Goal: Navigation & Orientation: Find specific page/section

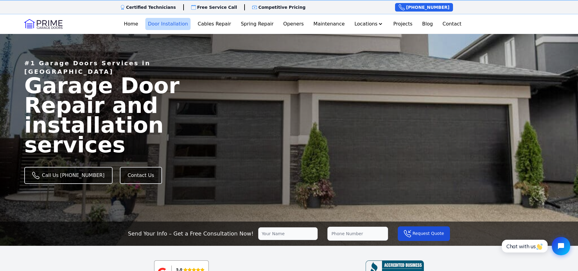
click at [174, 24] on link "Door Installation" at bounding box center [167, 24] width 45 height 12
